Goal: Find contact information

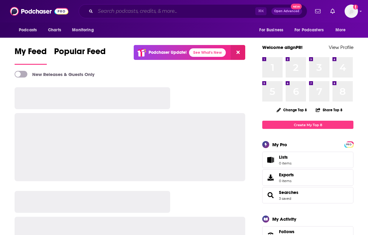
click at [133, 10] on input "Search podcasts, credits, & more..." at bounding box center [176, 11] width 160 height 10
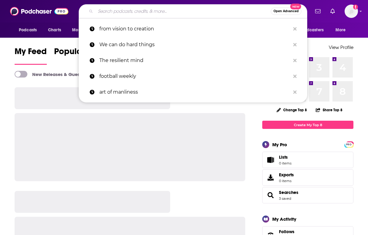
paste input "Good Hang with [PERSON_NAME]"
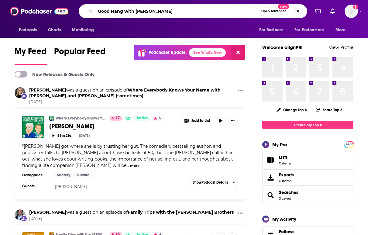
type input "Good Hang with [PERSON_NAME]"
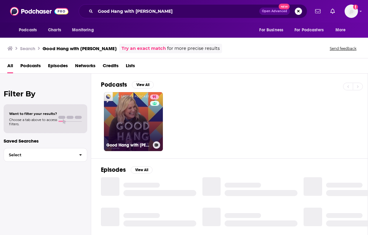
click at [125, 127] on link "91 Good Hang with [PERSON_NAME]" at bounding box center [133, 121] width 59 height 59
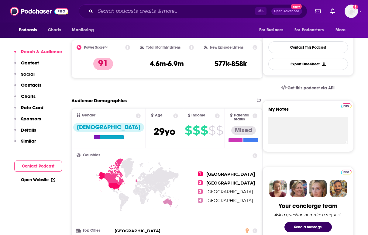
click at [35, 85] on p "Contacts" at bounding box center [31, 85] width 20 height 6
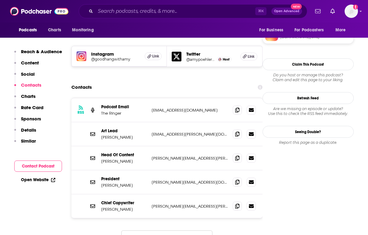
scroll to position [528, 0]
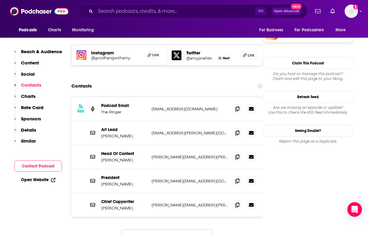
click at [206, 145] on div "Head Of Content [PERSON_NAME] [PERSON_NAME][EMAIL_ADDRESS][PERSON_NAME][DOMAIN_…" at bounding box center [166, 157] width 191 height 24
click at [212, 145] on div "Head Of Content [PERSON_NAME] [PERSON_NAME][EMAIL_ADDRESS][PERSON_NAME][DOMAIN_…" at bounding box center [166, 157] width 191 height 24
click at [239, 154] on icon at bounding box center [237, 156] width 4 height 5
